Goal: Task Accomplishment & Management: Contribute content

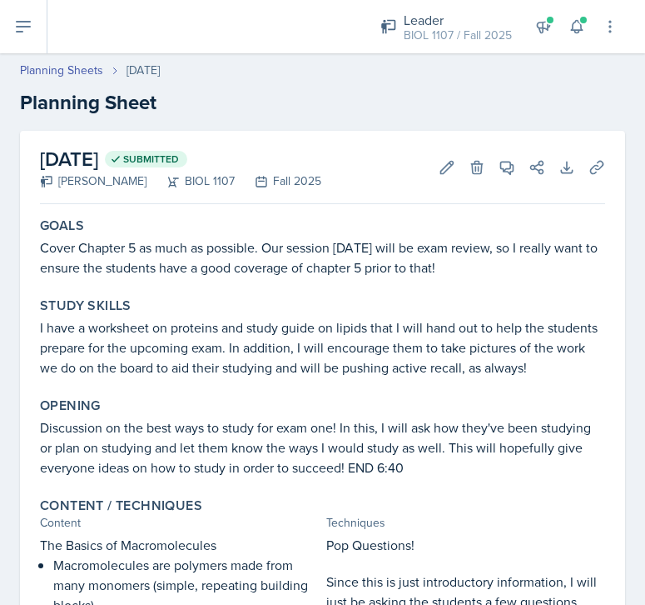
click at [9, 19] on button at bounding box center [23, 26] width 47 height 53
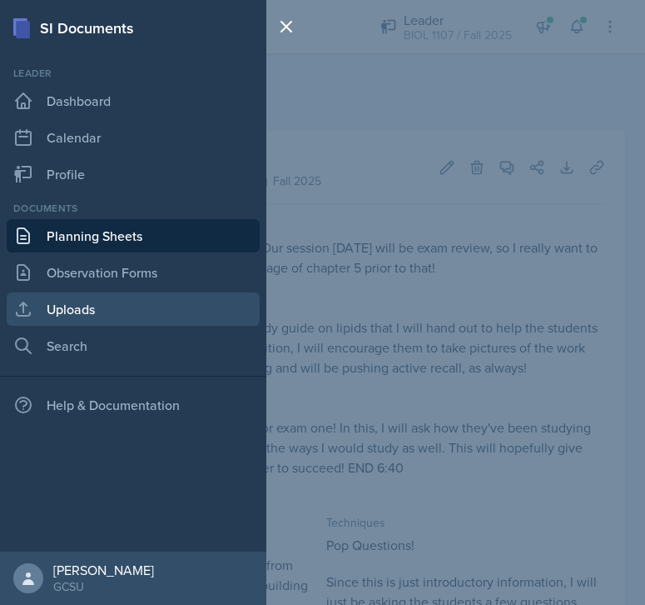
click at [65, 315] on link "Uploads" at bounding box center [133, 308] width 253 height 33
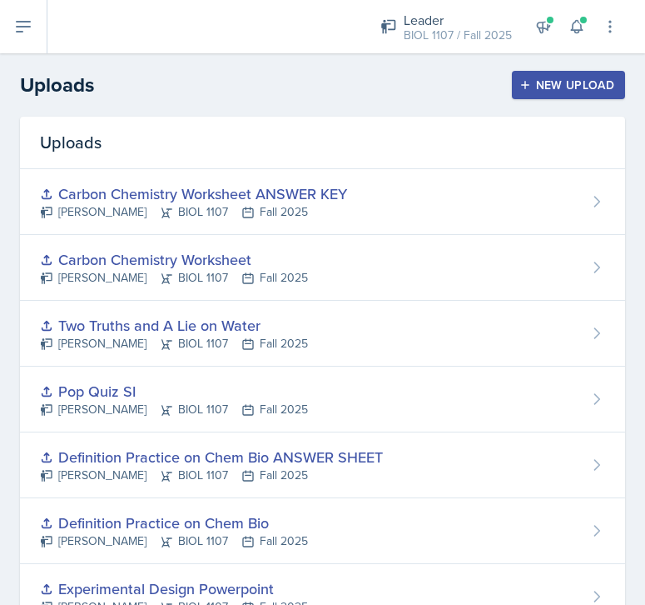
click at [525, 84] on icon "button" at bounding box center [526, 85] width 12 height 12
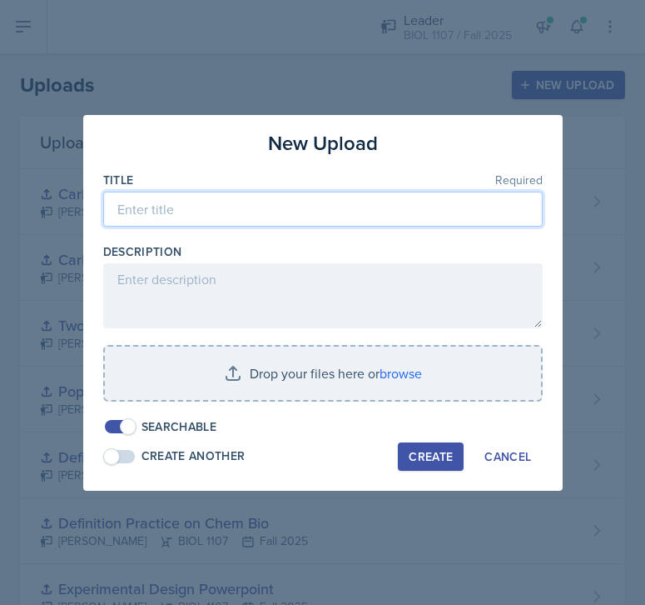
click at [299, 207] on input at bounding box center [323, 209] width 440 height 35
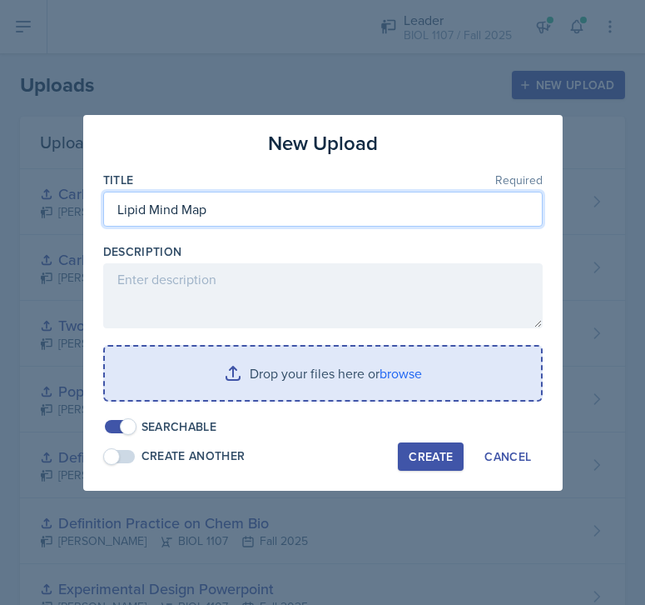
type input "Lipid Mind Map"
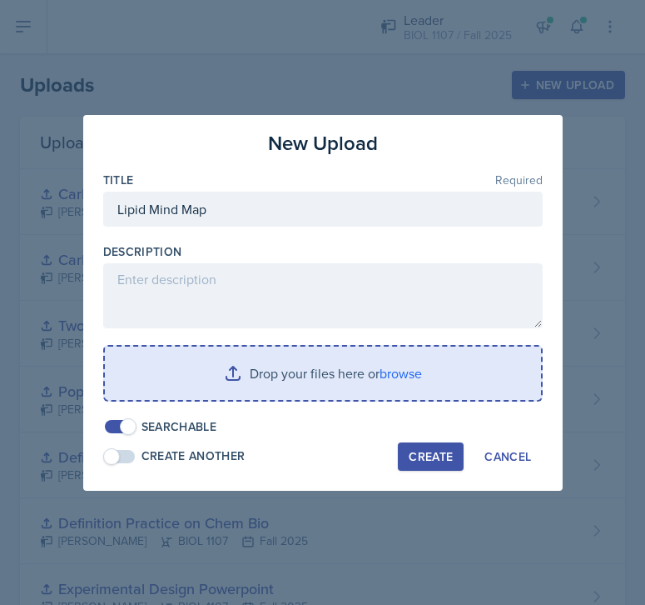
click at [267, 377] on input "file" at bounding box center [323, 372] width 436 height 53
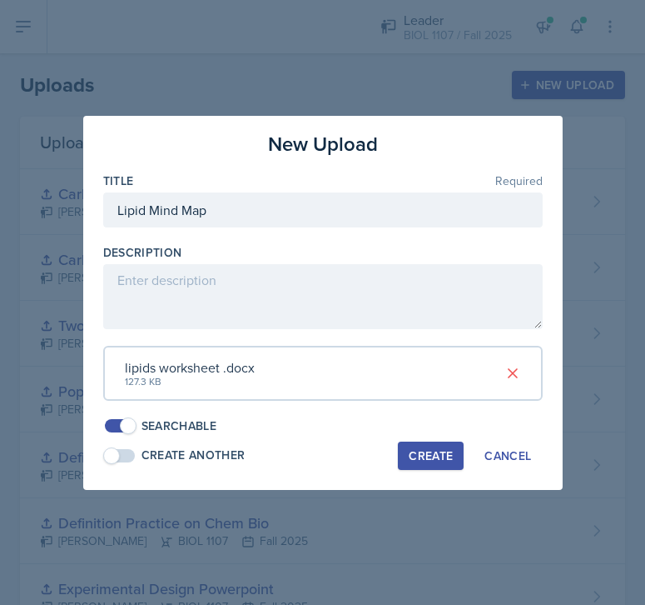
click at [434, 451] on div "Create" at bounding box center [431, 455] width 44 height 13
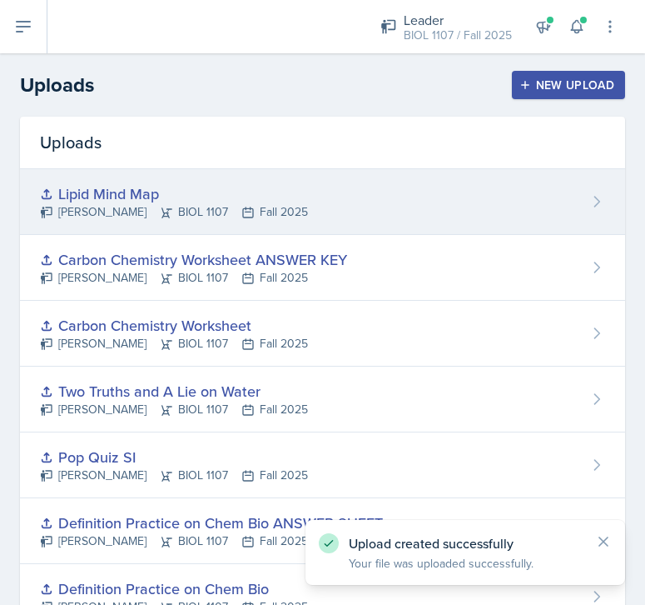
click at [376, 181] on div "Lipid Mind Map [PERSON_NAME] BIOL 1107 Fall 2025" at bounding box center [322, 202] width 605 height 66
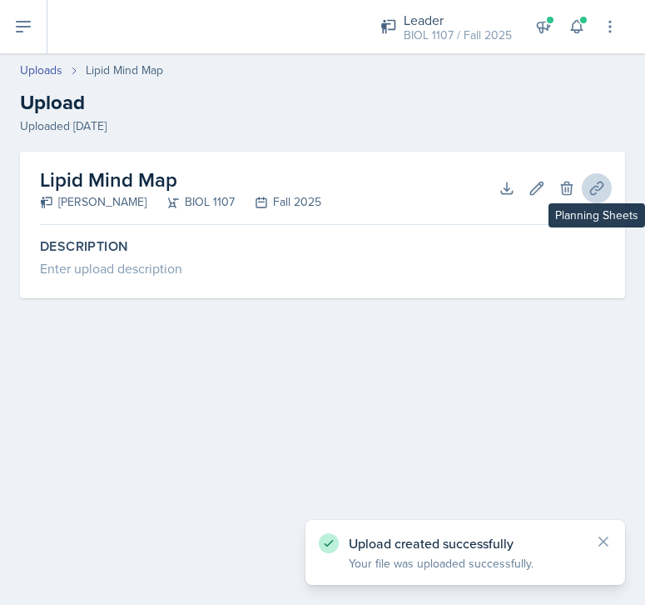
click at [593, 176] on button "Planning Sheets" at bounding box center [597, 188] width 30 height 30
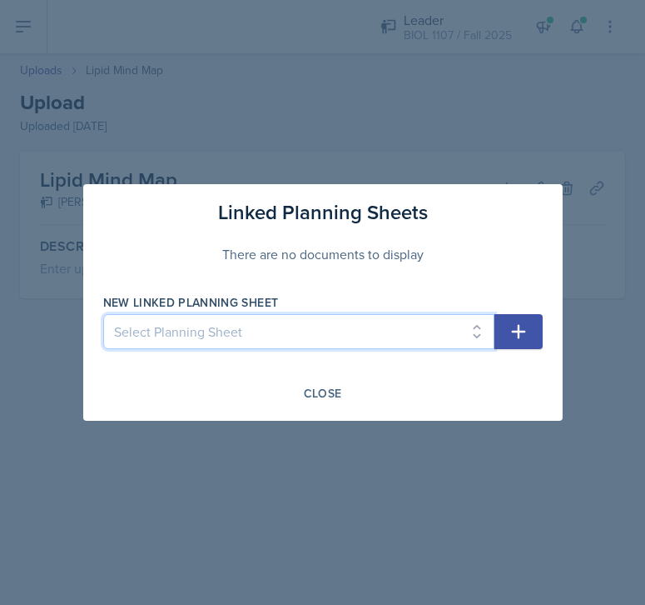
select select "aab8ff59-e4f6-4b5c-ad8f-68746b82a65c"
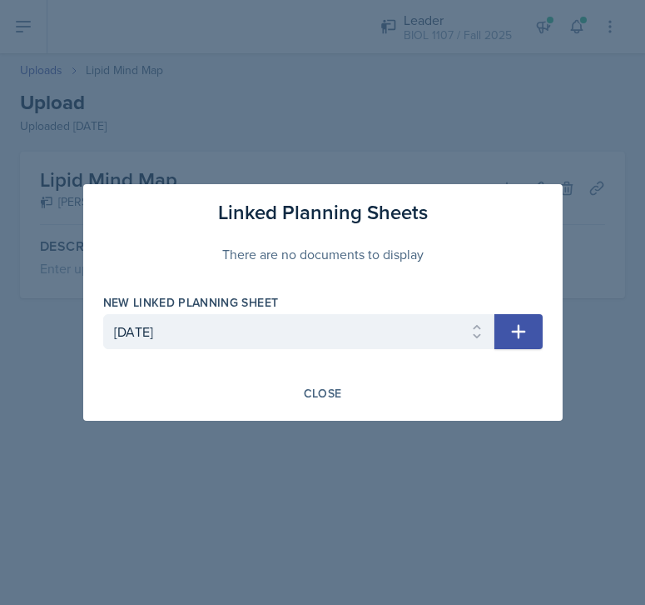
click at [511, 331] on icon "button" at bounding box center [519, 331] width 20 height 20
select select
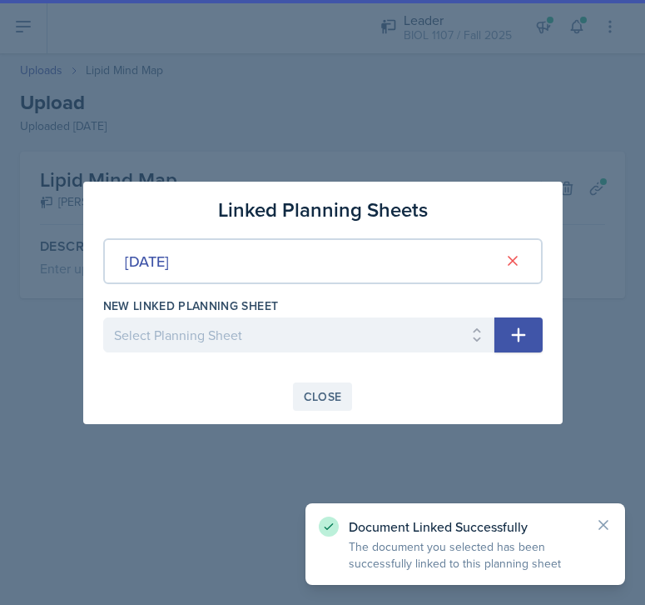
click at [323, 390] on div "Close" at bounding box center [323, 396] width 38 height 13
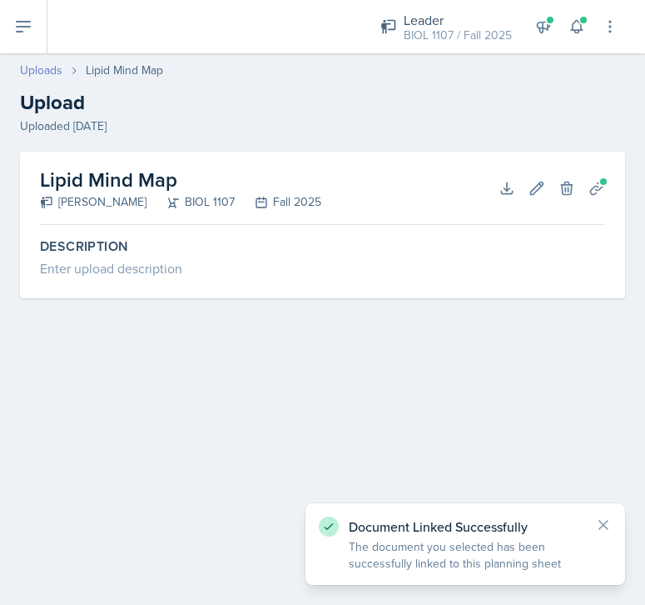
click at [56, 72] on link "Uploads" at bounding box center [41, 70] width 42 height 17
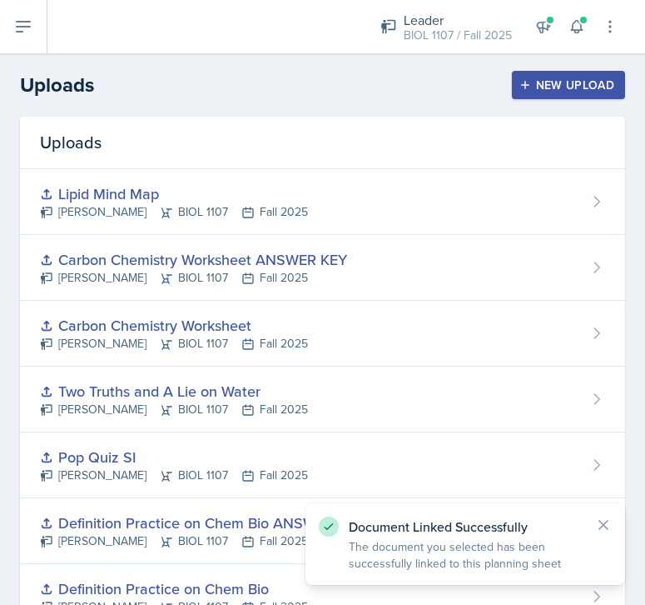
click at [19, 16] on button at bounding box center [23, 26] width 47 height 53
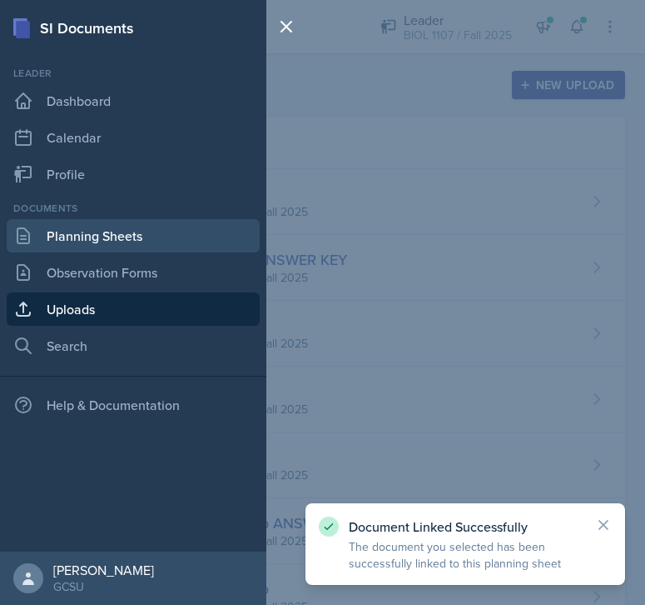
click at [76, 249] on link "Planning Sheets" at bounding box center [133, 235] width 253 height 33
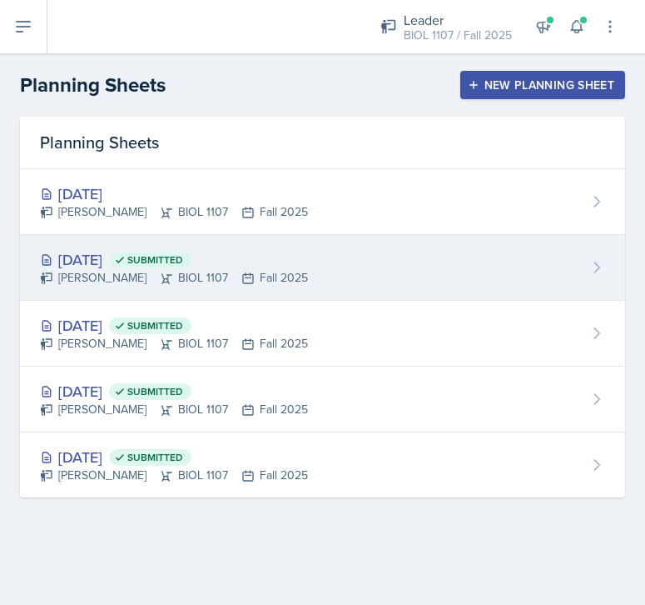
click at [326, 263] on div "[DATE] Submitted [PERSON_NAME] BIOL 1107 Fall 2025" at bounding box center [322, 268] width 605 height 66
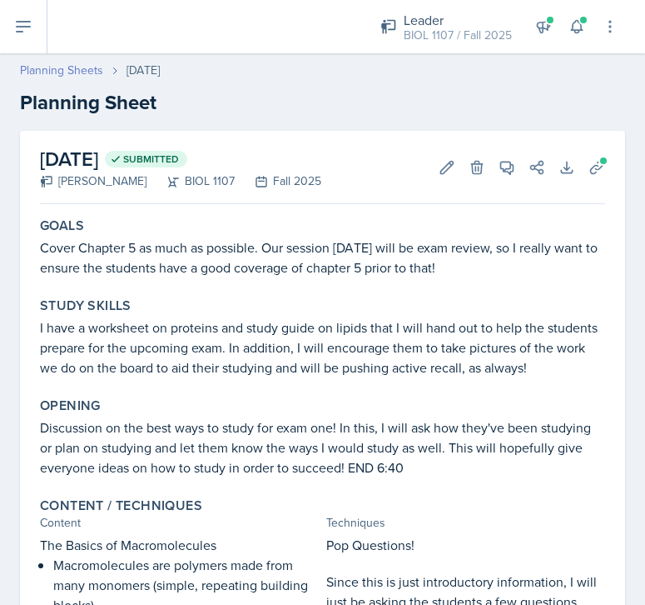
click at [70, 73] on link "Planning Sheets" at bounding box center [61, 70] width 83 height 17
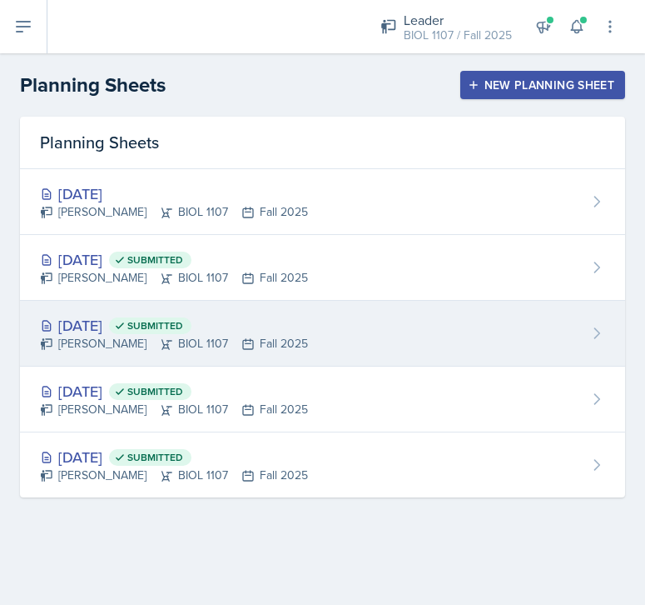
click at [355, 340] on div "[DATE] Submitted [PERSON_NAME] BIOL 1107 Fall 2025" at bounding box center [322, 334] width 605 height 66
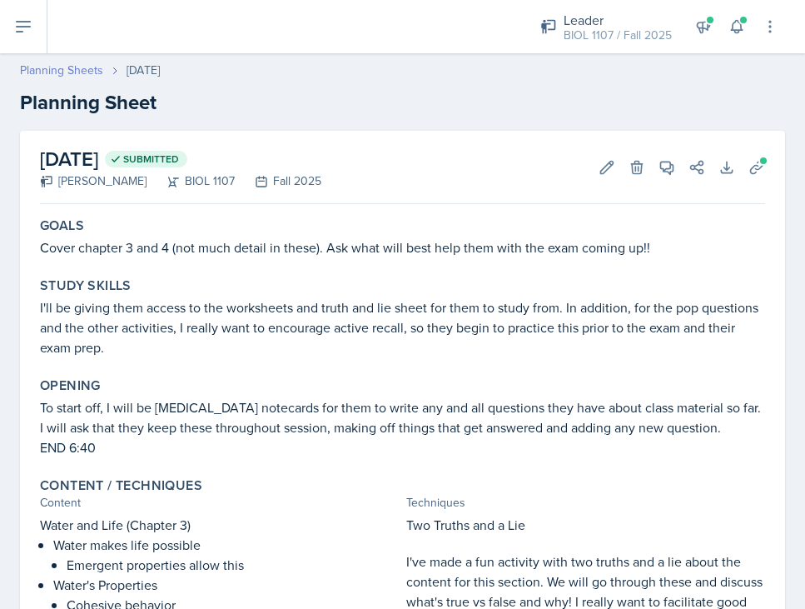
click at [57, 73] on link "Planning Sheets" at bounding box center [61, 70] width 83 height 17
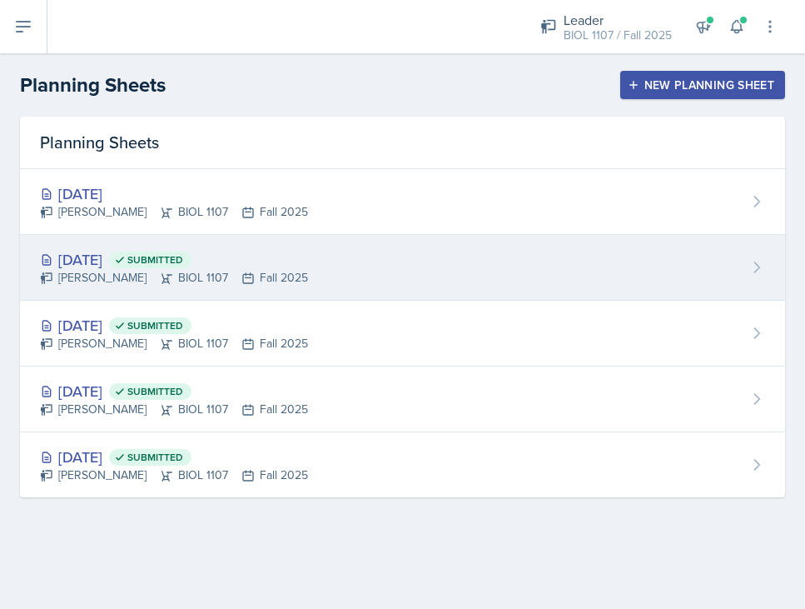
click at [357, 271] on div "[DATE] Submitted [PERSON_NAME] BIOL 1107 Fall 2025" at bounding box center [402, 268] width 765 height 66
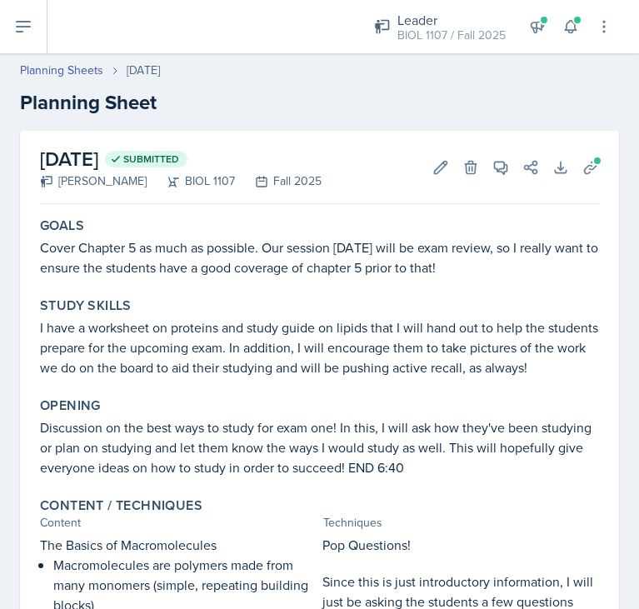
click at [23, 26] on icon at bounding box center [23, 27] width 13 height 10
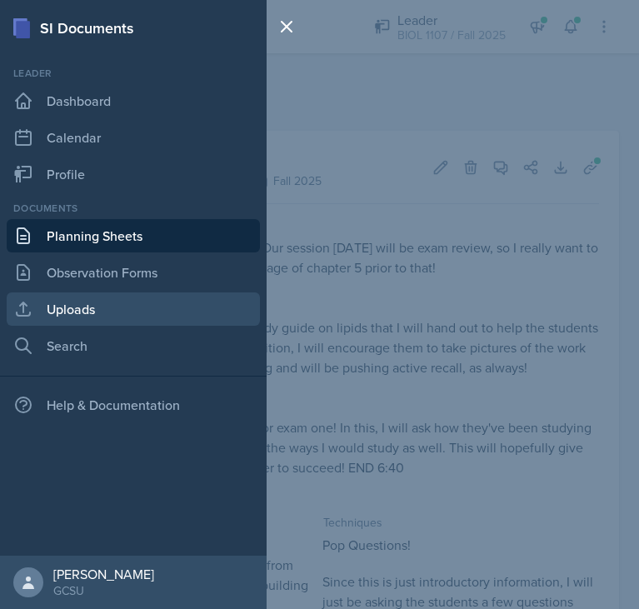
click at [122, 303] on link "Uploads" at bounding box center [133, 308] width 253 height 33
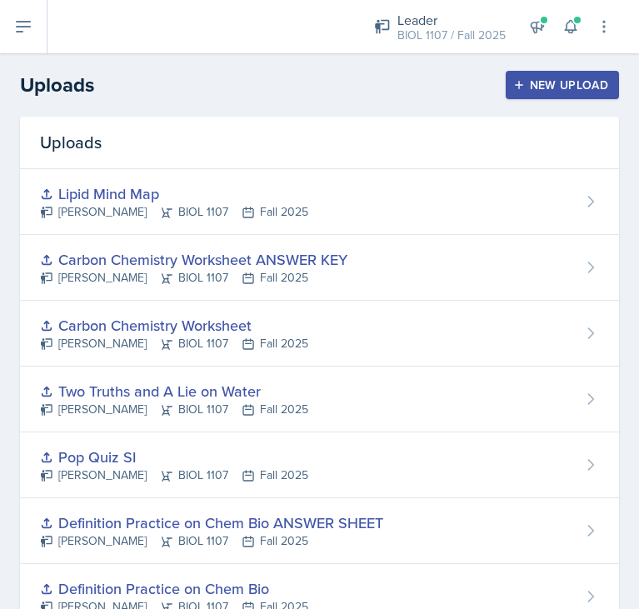
click at [37, 35] on button at bounding box center [23, 26] width 47 height 53
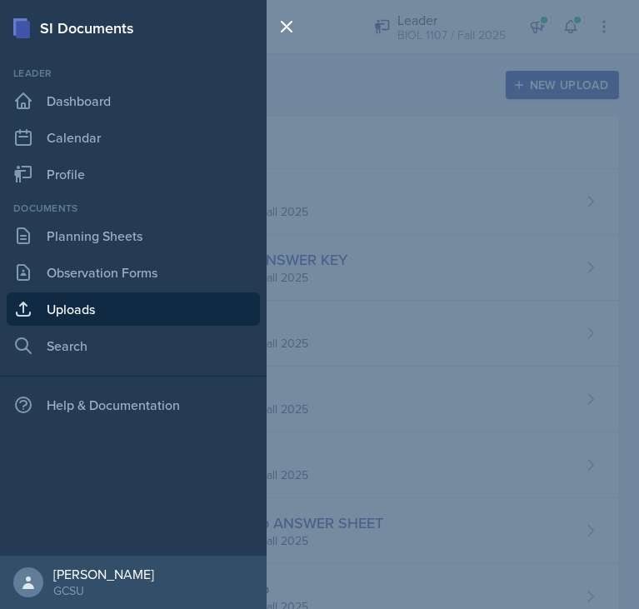
click at [345, 301] on div "SI Documents Leader Dashboard Calendar Profile Documents Planning Sheets Observ…" at bounding box center [319, 304] width 639 height 609
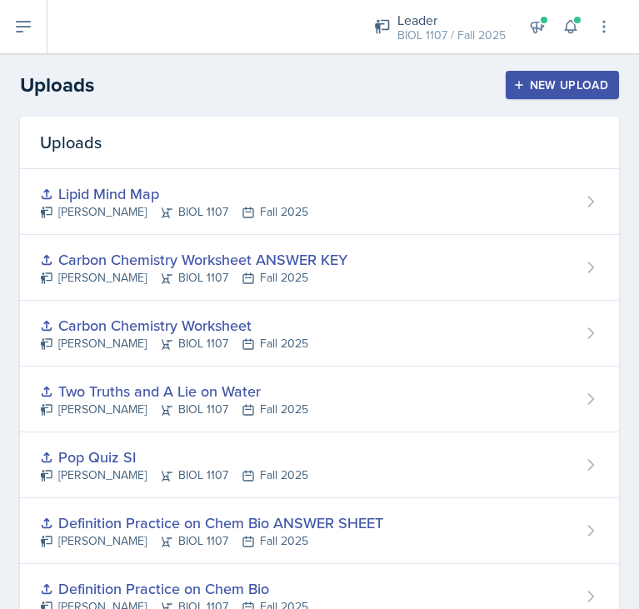
click at [13, 17] on icon at bounding box center [23, 27] width 20 height 20
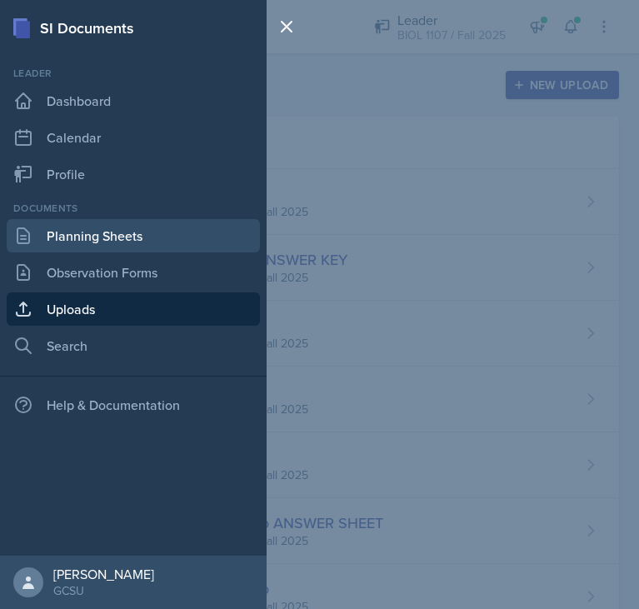
click at [100, 242] on link "Planning Sheets" at bounding box center [133, 235] width 253 height 33
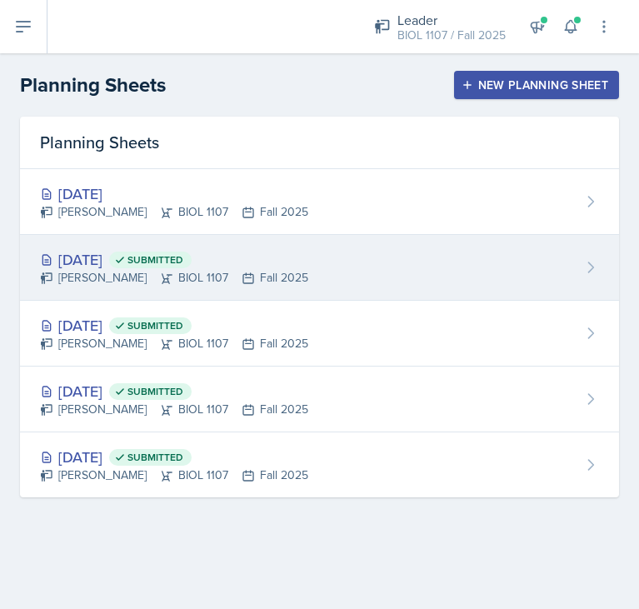
click at [421, 267] on div "[DATE] Submitted [PERSON_NAME] BIOL 1107 Fall 2025" at bounding box center [319, 268] width 599 height 66
